Goal: Transaction & Acquisition: Purchase product/service

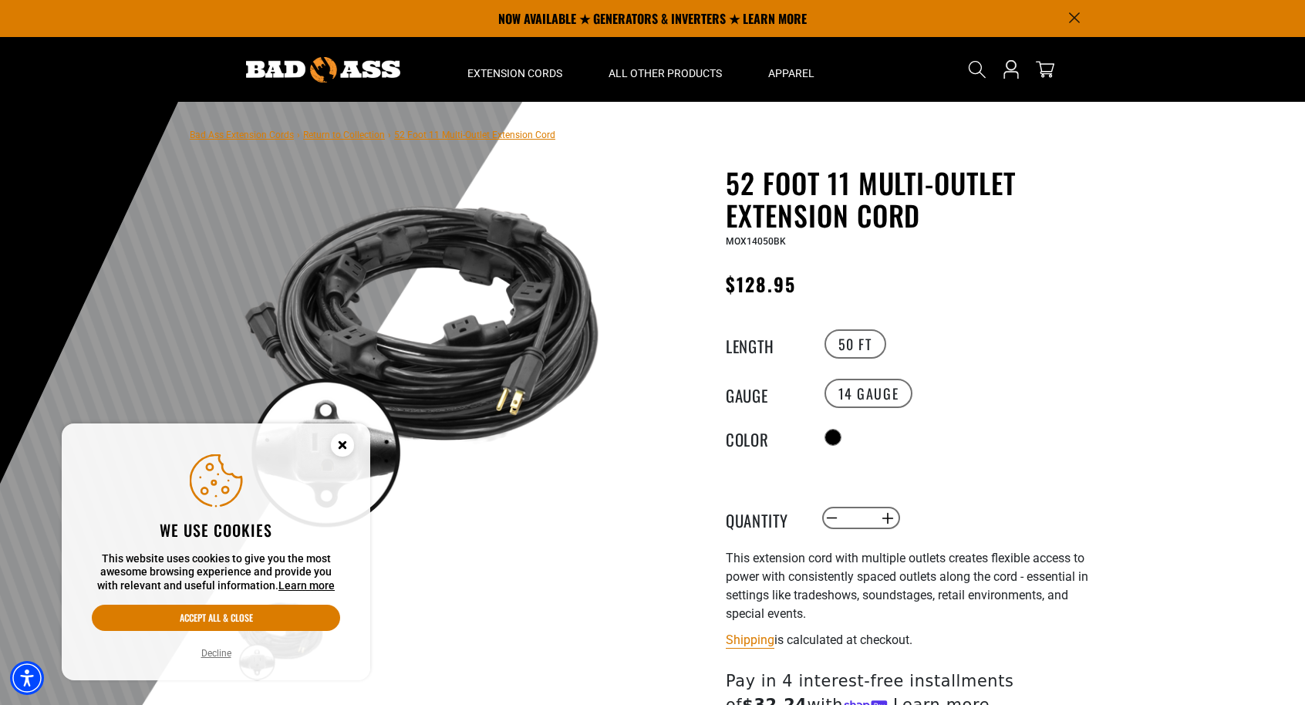
click at [351, 437] on circle "Close this option" at bounding box center [342, 444] width 23 height 23
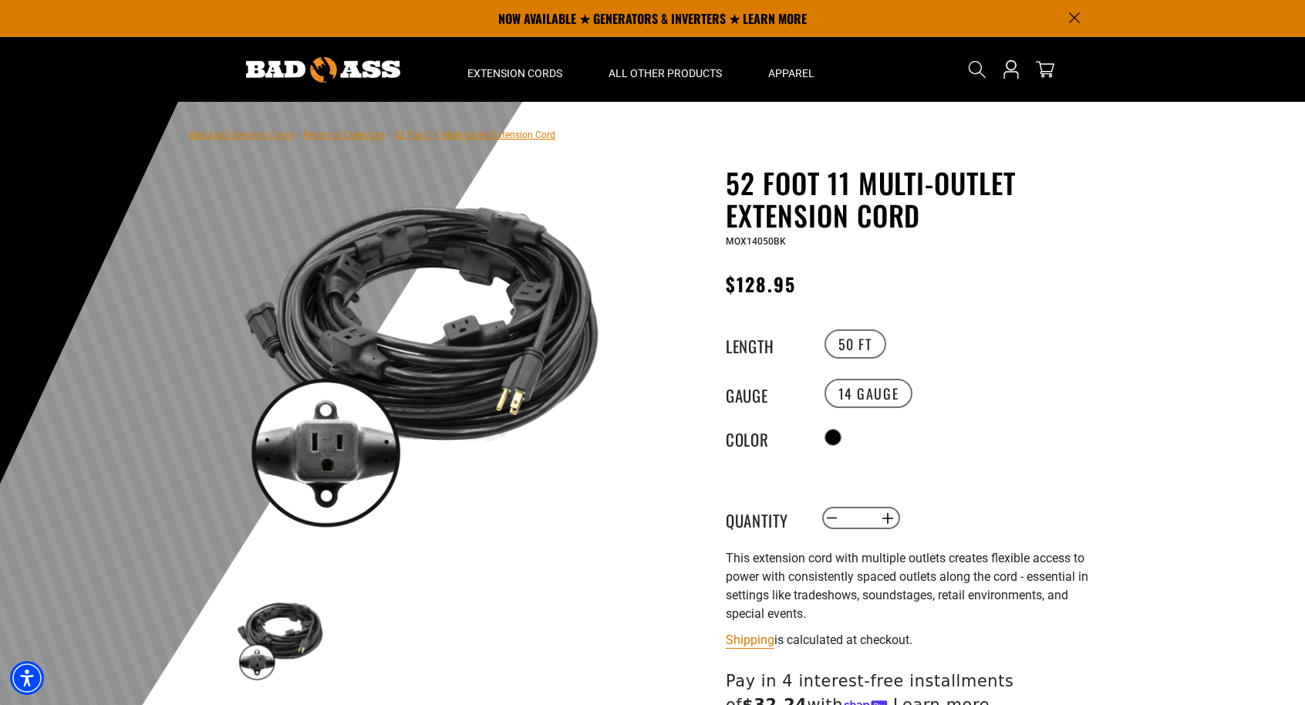
click at [358, 137] on link "Return to Collection" at bounding box center [344, 135] width 82 height 11
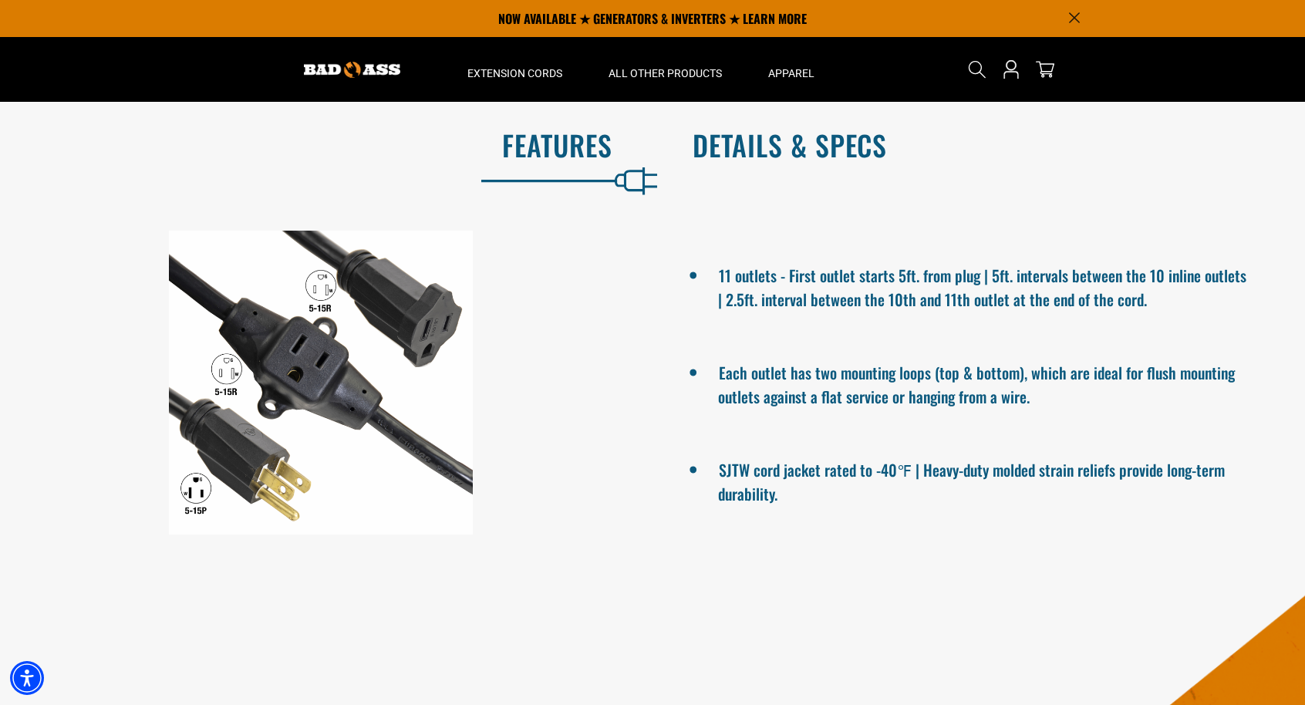
scroll to position [842, 0]
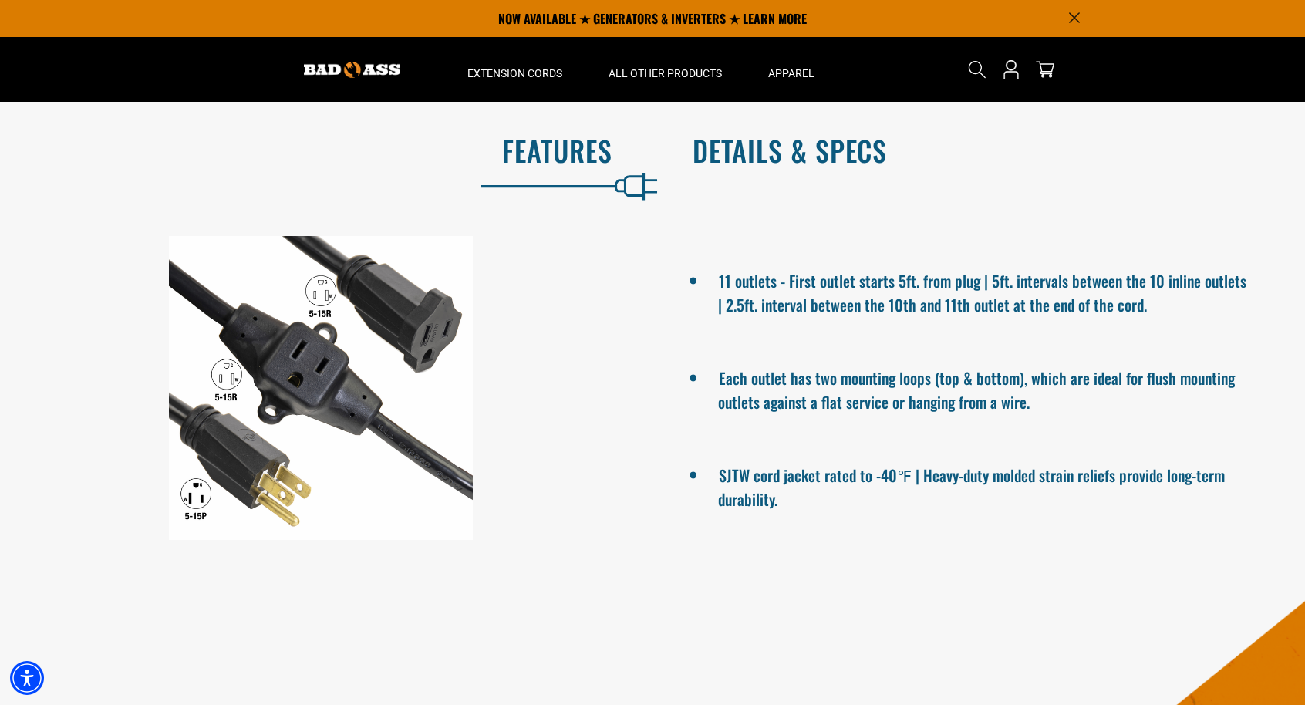
click at [774, 160] on h2 "Details & Specs" at bounding box center [983, 150] width 580 height 32
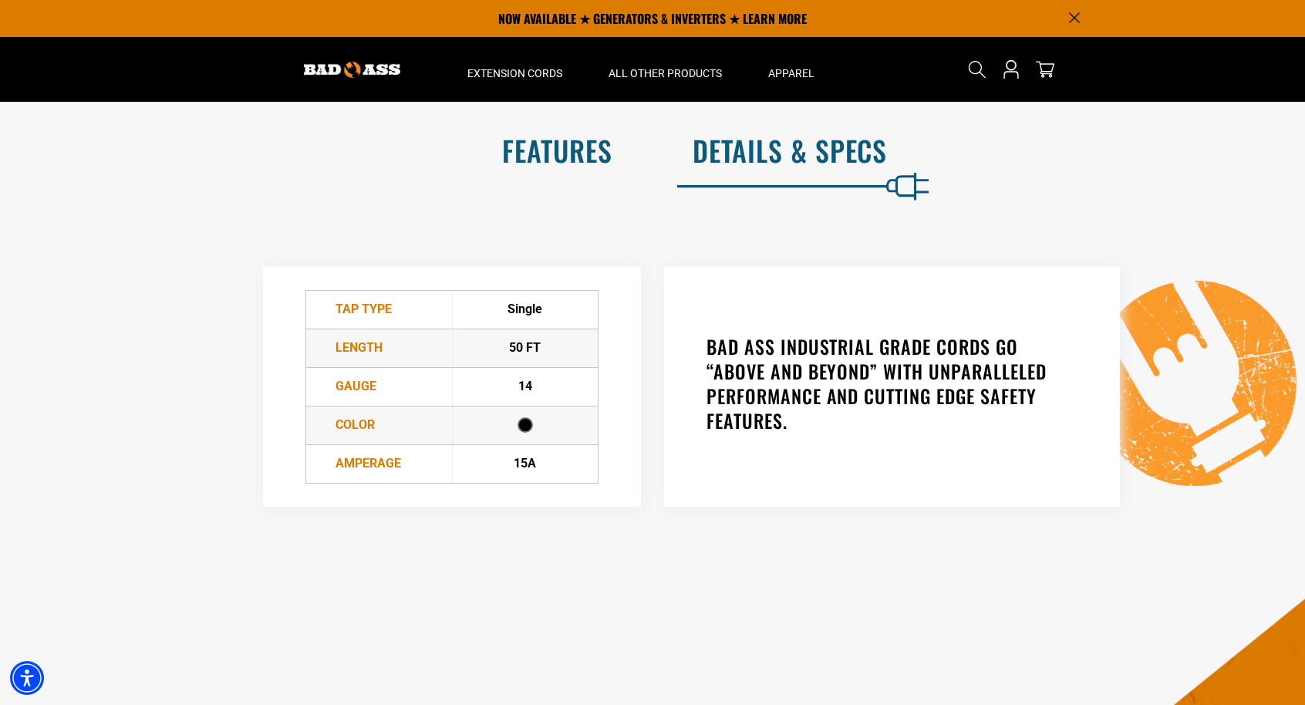
click at [558, 167] on h2 "Features" at bounding box center [322, 150] width 580 height 32
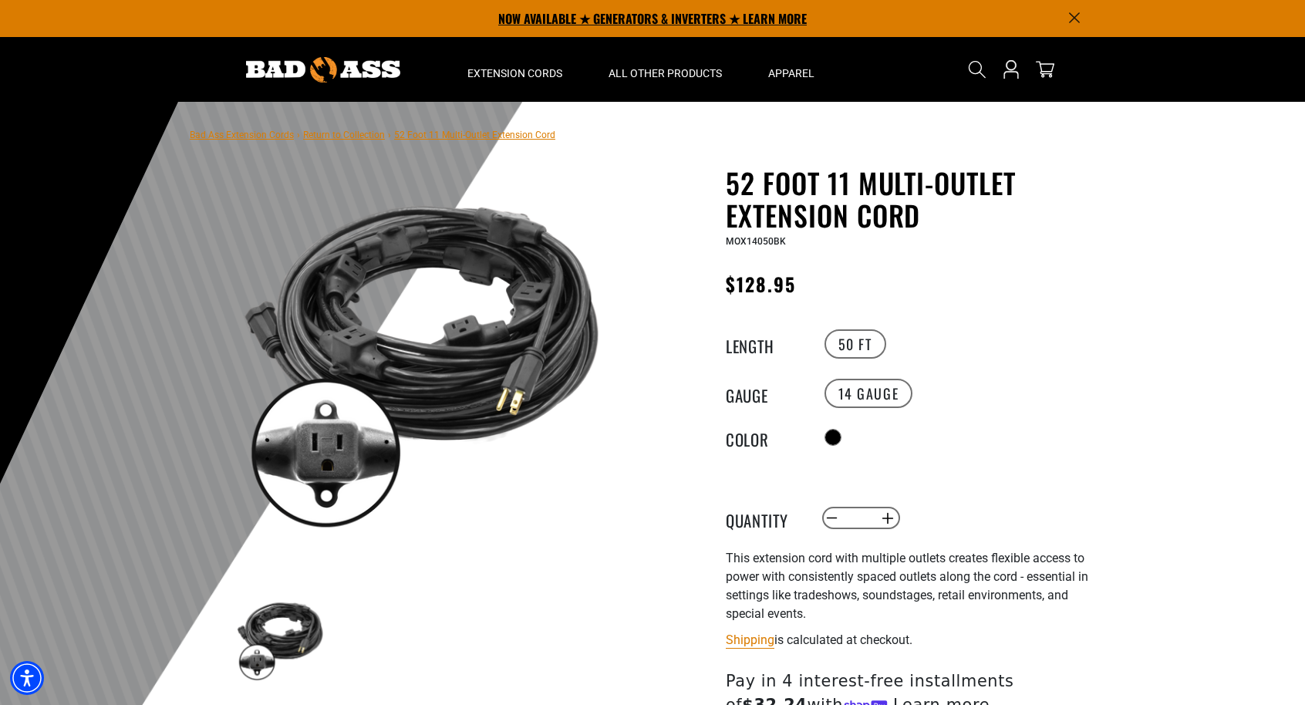
scroll to position [0, 0]
click at [339, 136] on link "Return to Collection" at bounding box center [344, 135] width 82 height 11
click at [341, 136] on link "Return to Collection" at bounding box center [344, 135] width 82 height 11
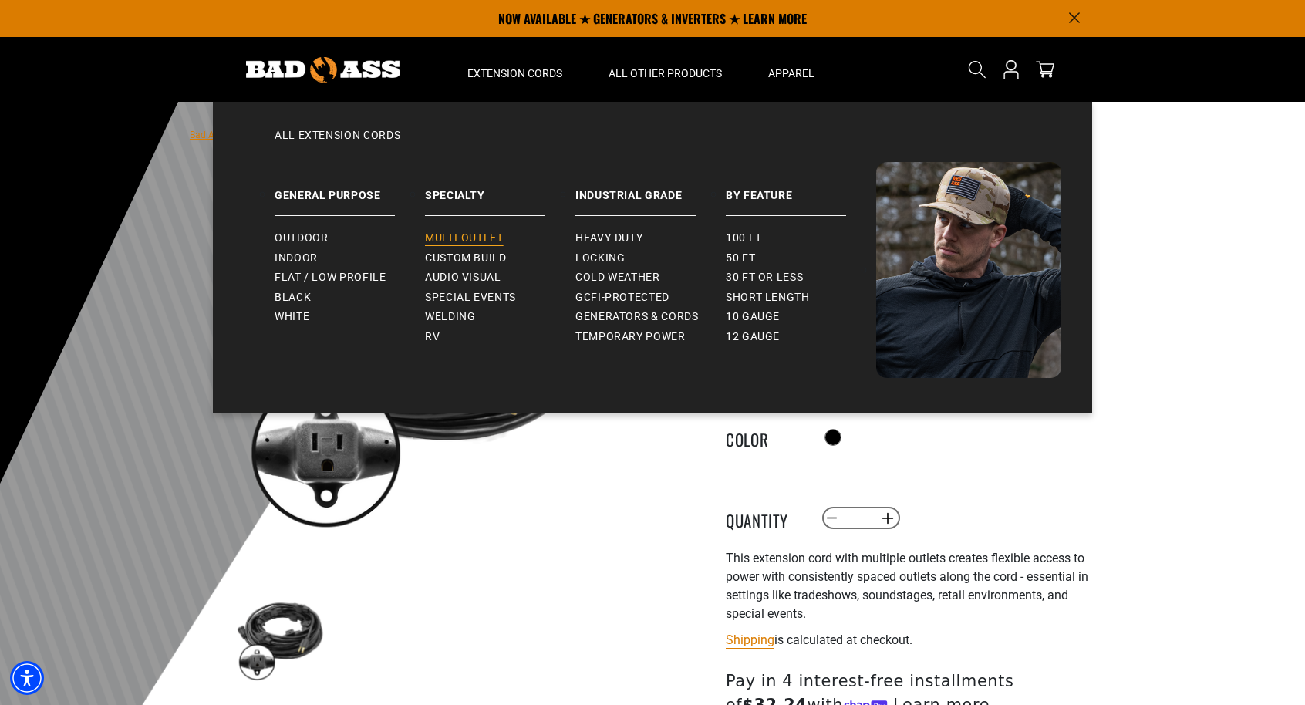
click at [481, 234] on span "Multi-Outlet" at bounding box center [464, 238] width 79 height 14
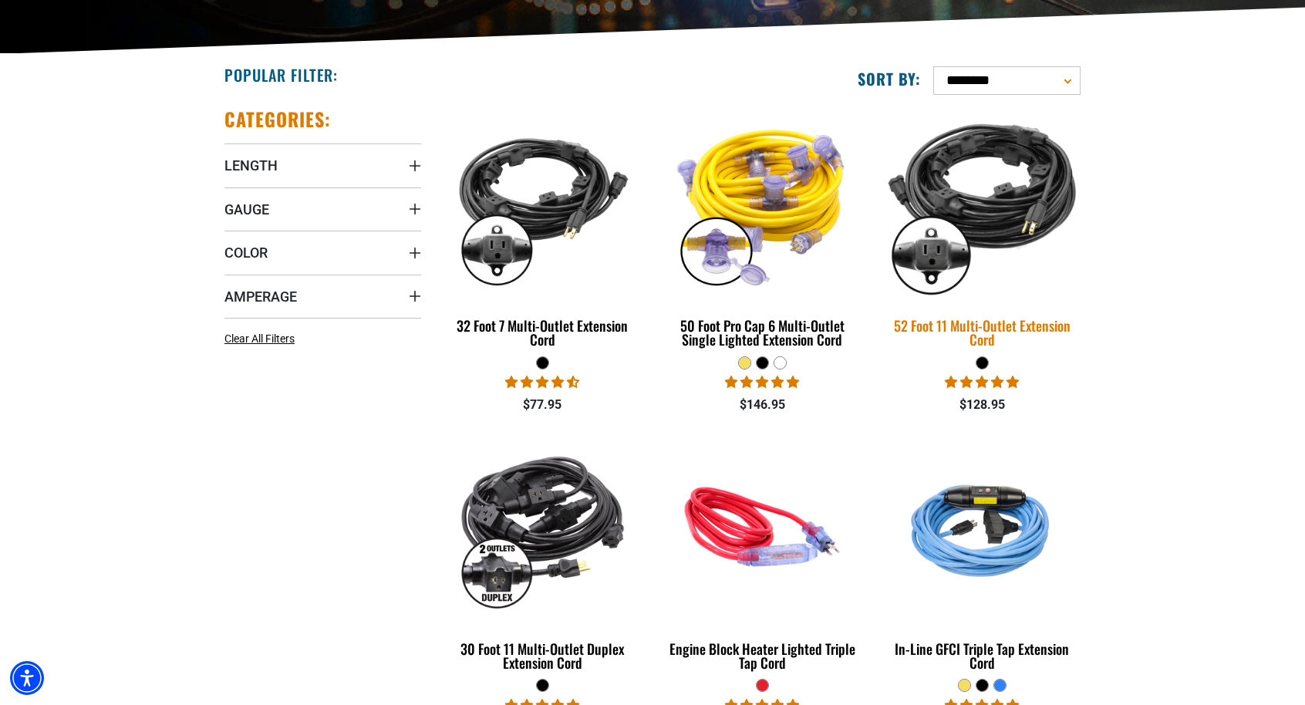
scroll to position [339, 0]
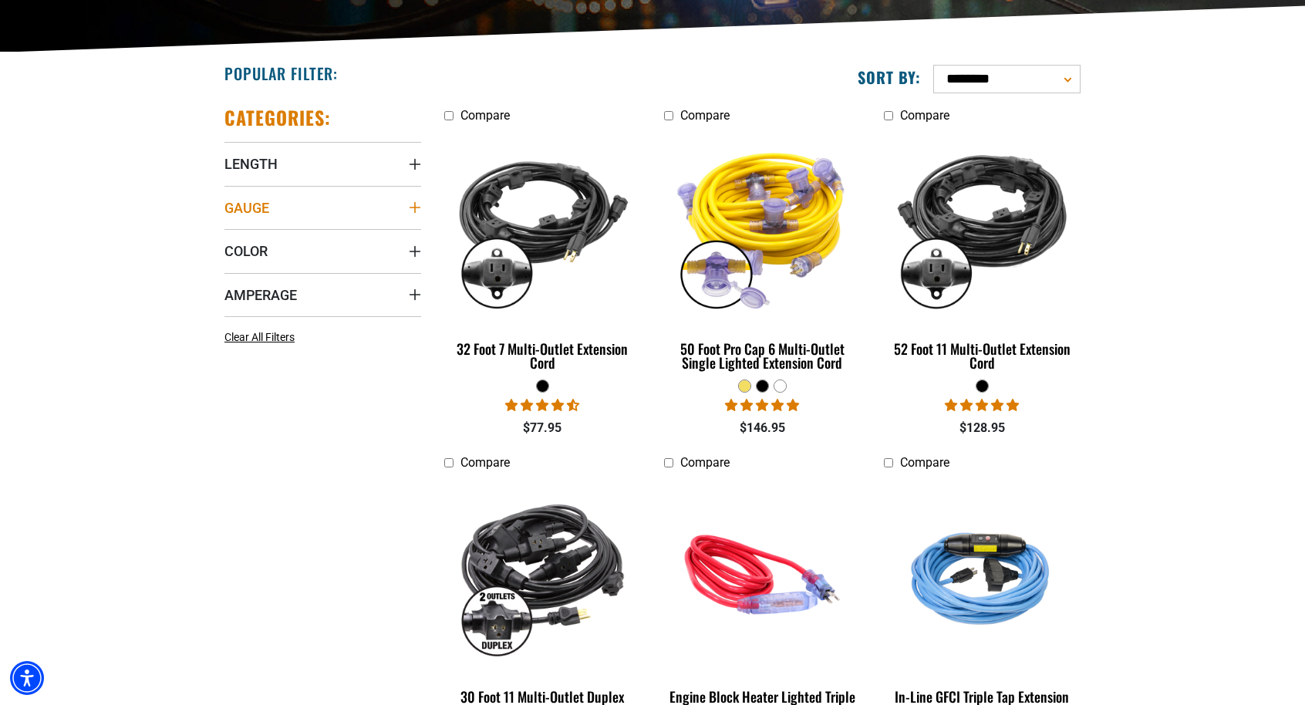
click at [240, 203] on span "Gauge" at bounding box center [246, 208] width 45 height 18
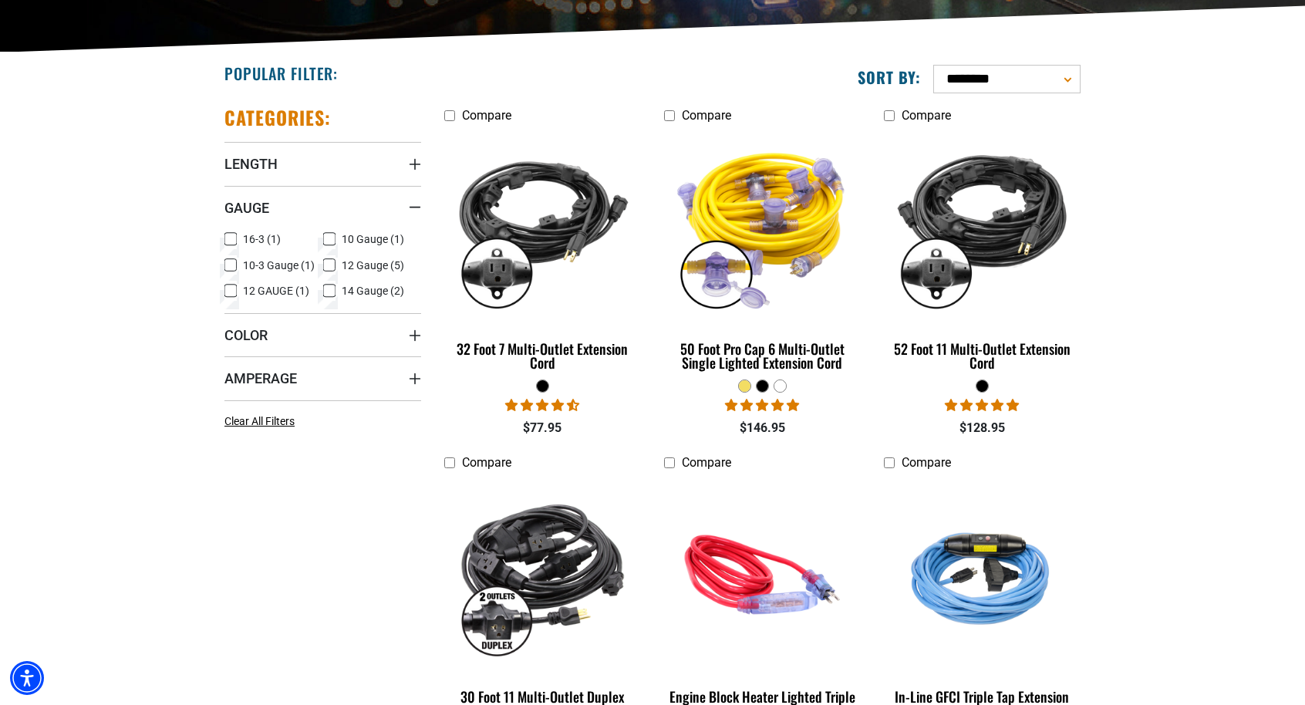
click at [229, 235] on icon at bounding box center [230, 239] width 12 height 20
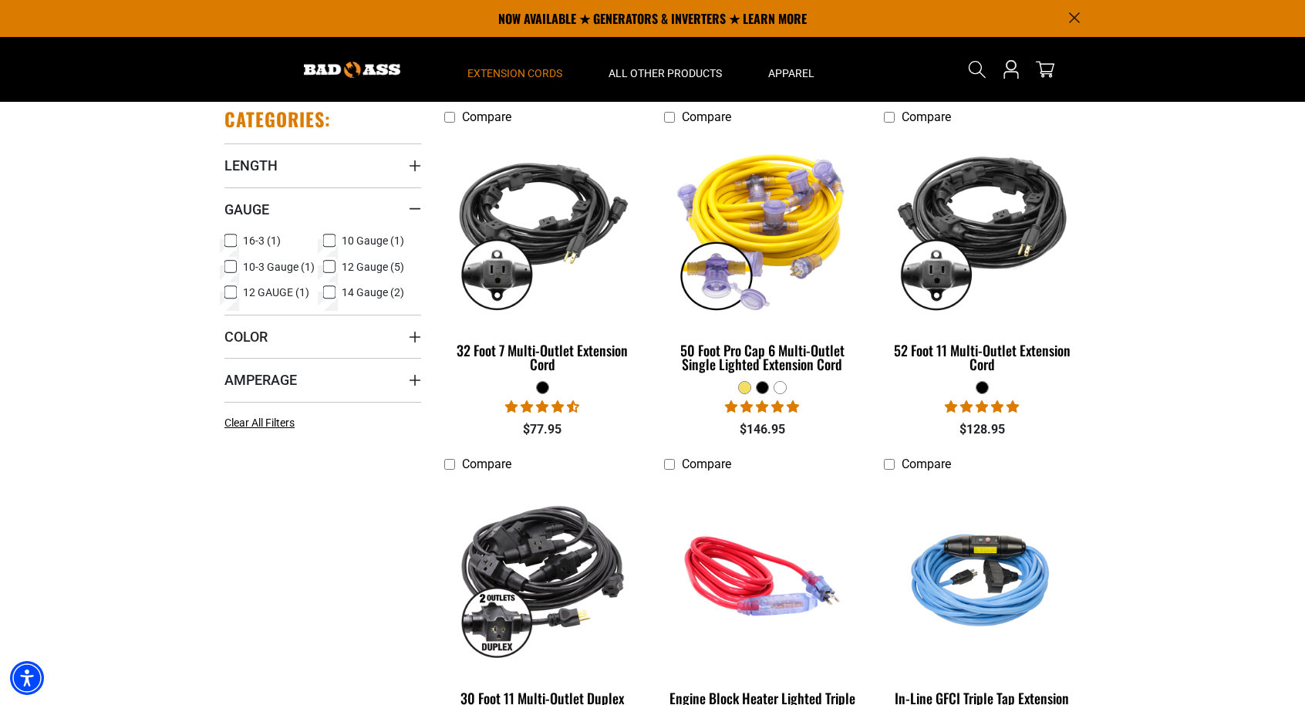
scroll to position [337, 0]
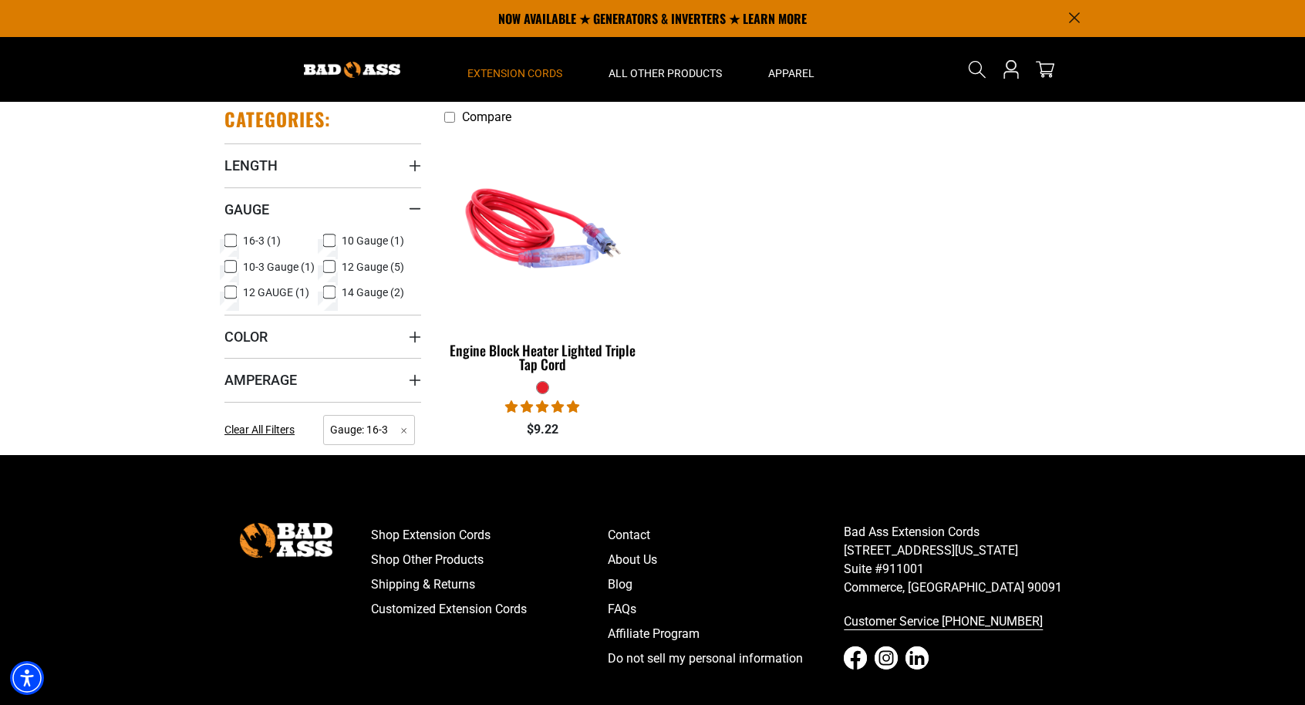
click at [229, 235] on rect at bounding box center [230, 240] width 12 height 12
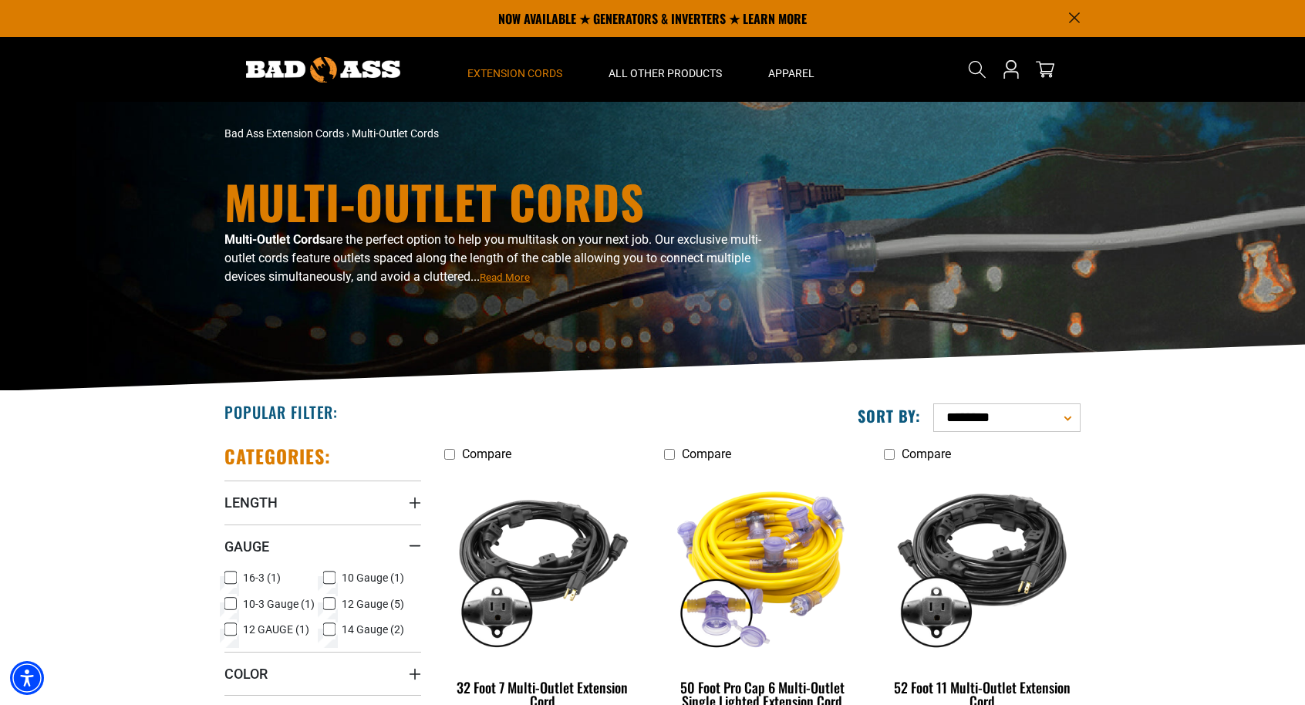
scroll to position [-45, 0]
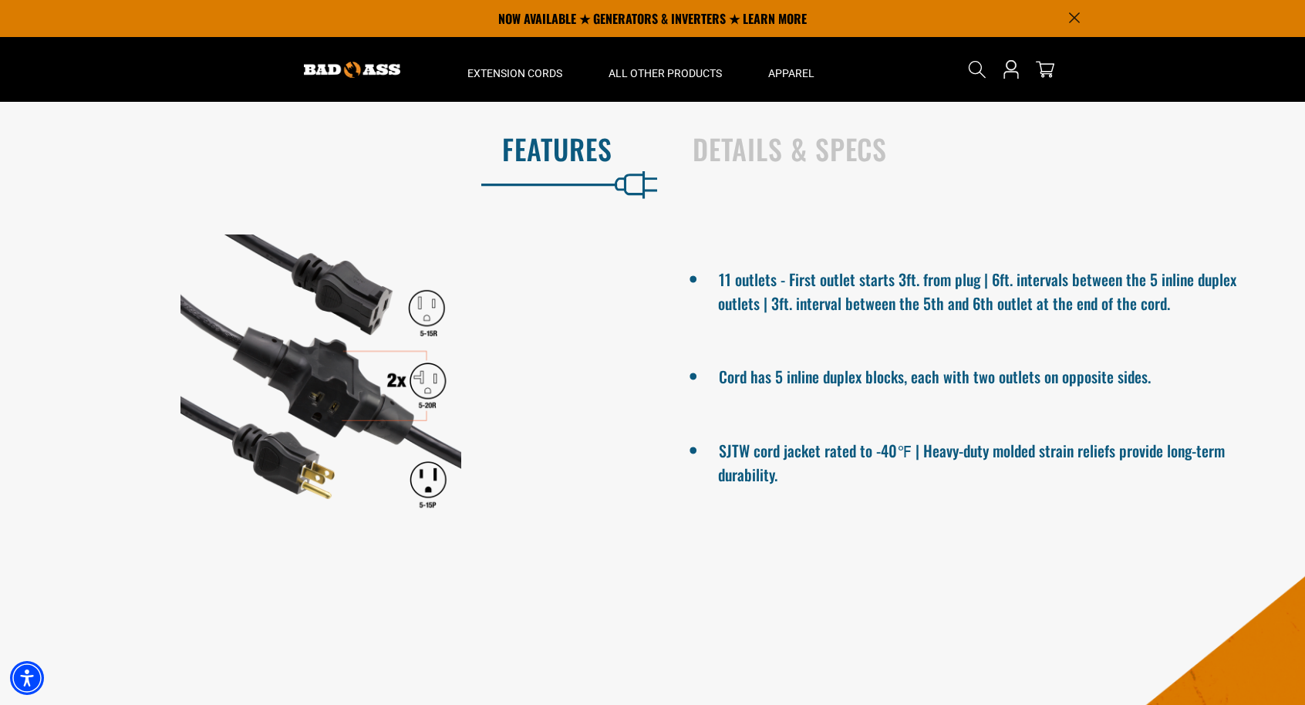
scroll to position [897, 0]
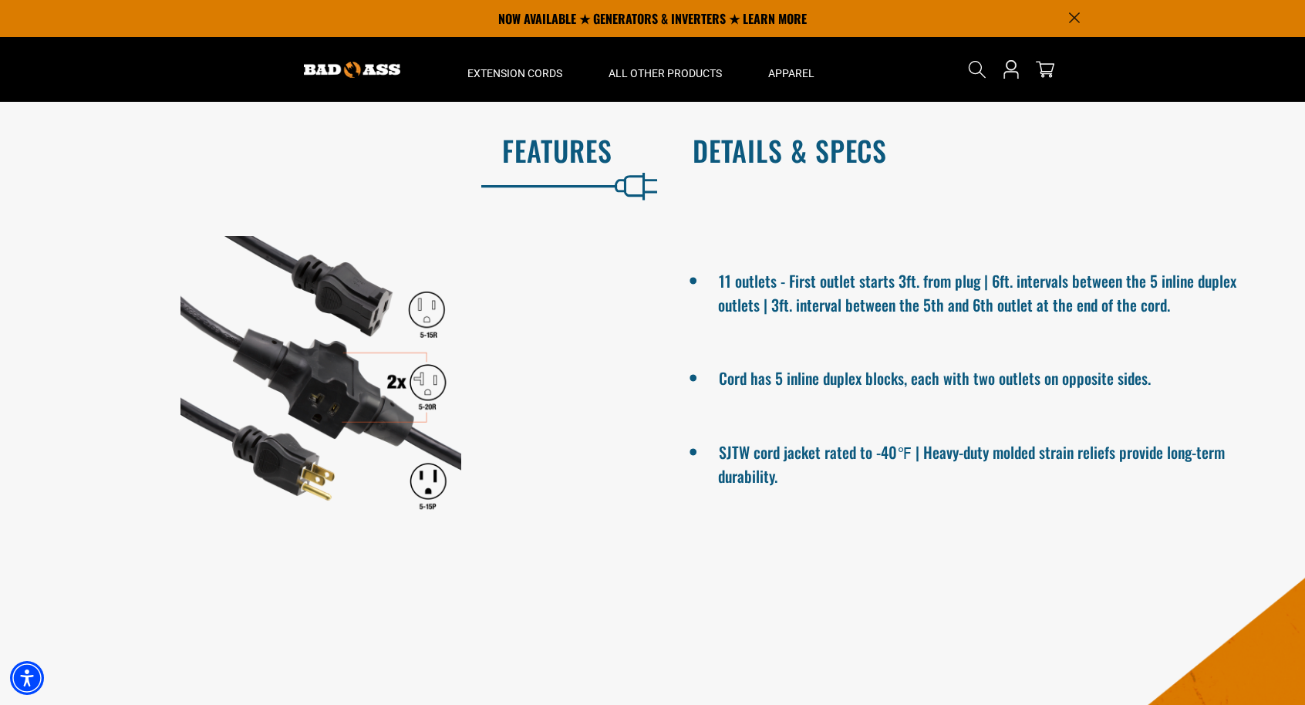
click at [762, 167] on h2 "Details & Specs" at bounding box center [983, 150] width 580 height 32
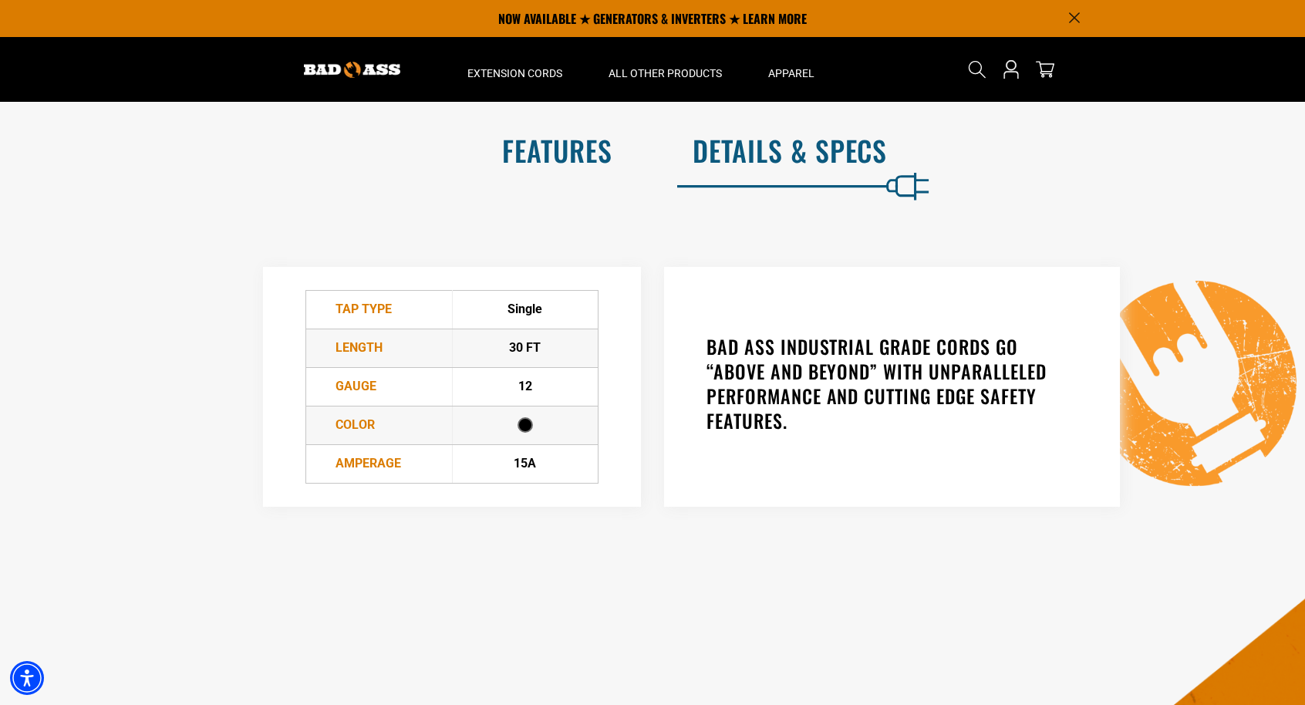
click at [541, 167] on h2 "Features" at bounding box center [322, 150] width 580 height 32
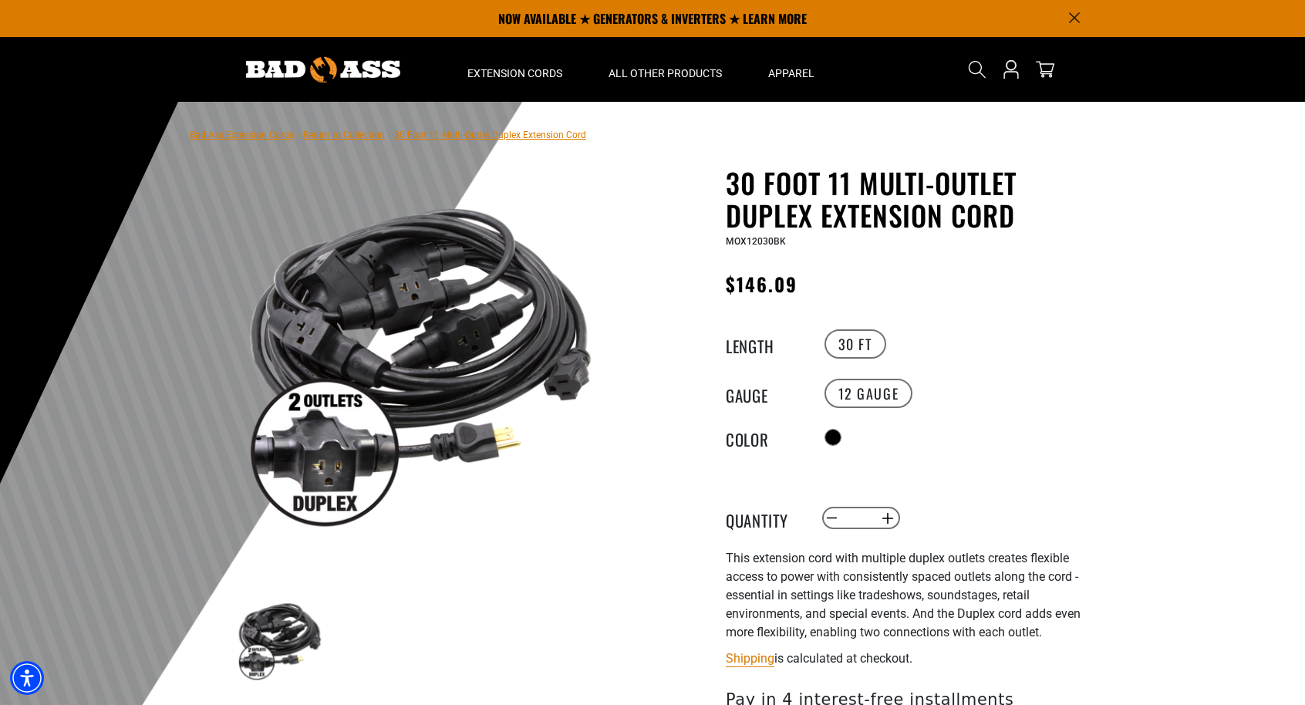
scroll to position [0, 0]
